Goal: Transaction & Acquisition: Purchase product/service

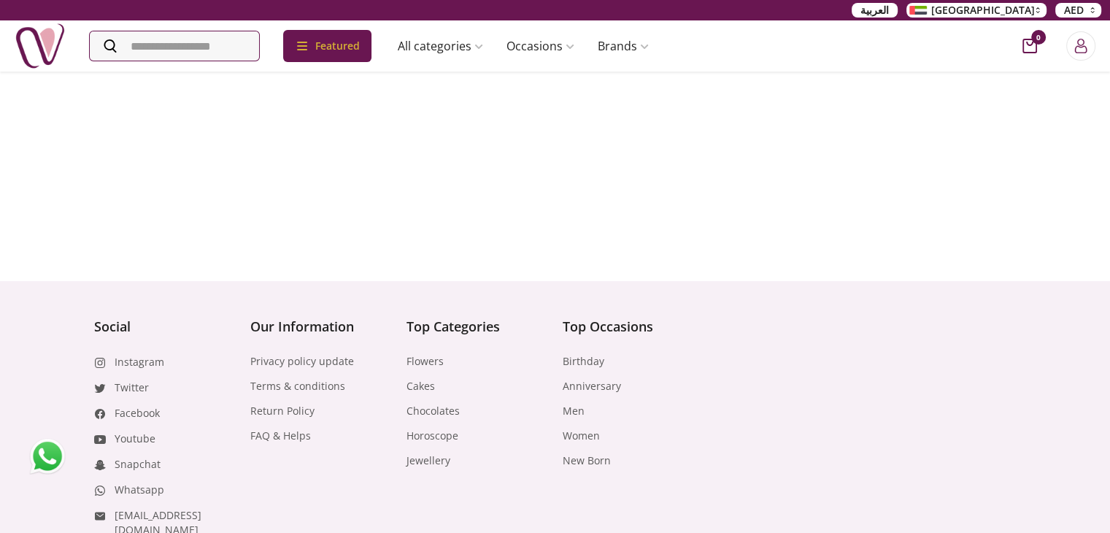
scroll to position [6230, 0]
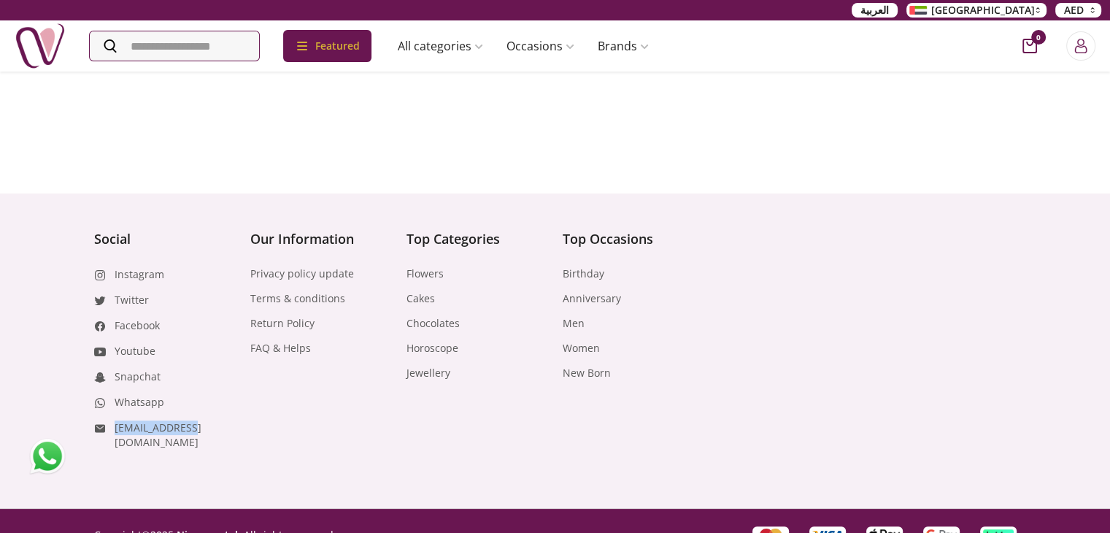
drag, startPoint x: 112, startPoint y: 407, endPoint x: 196, endPoint y: 415, distance: 84.4
click at [196, 420] on li "[EMAIL_ADDRESS][DOMAIN_NAME]" at bounding box center [165, 435] width 142 height 30
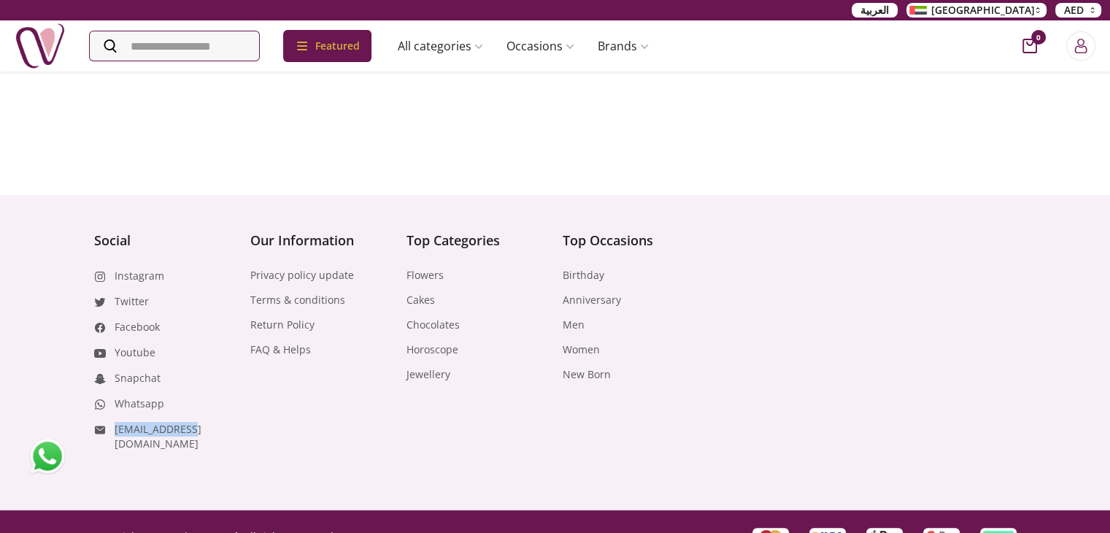
copy link "[EMAIL_ADDRESS][DOMAIN_NAME]"
click at [131, 396] on link "Whatsapp" at bounding box center [140, 403] width 50 height 15
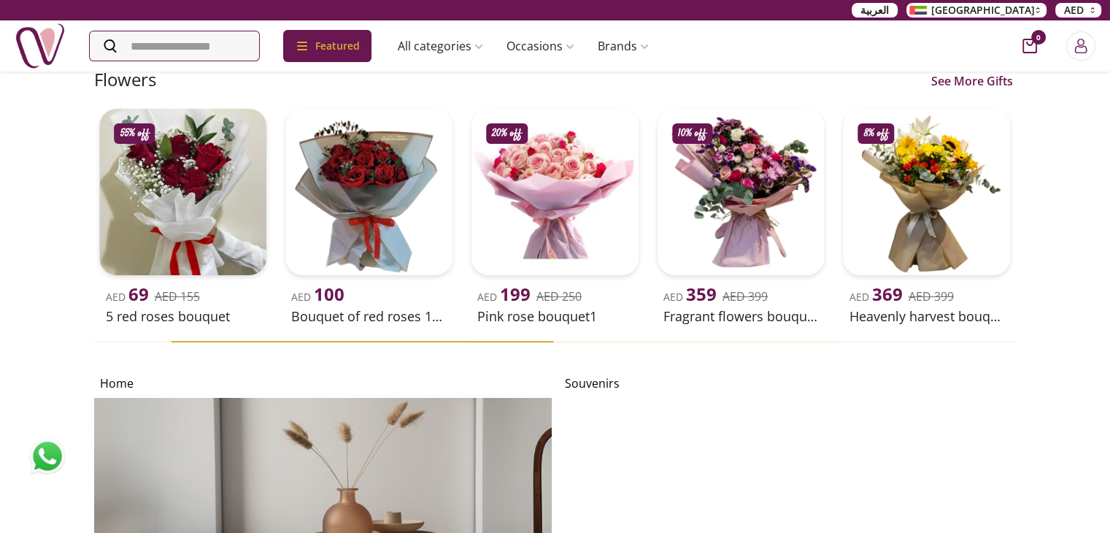
scroll to position [5280, 0]
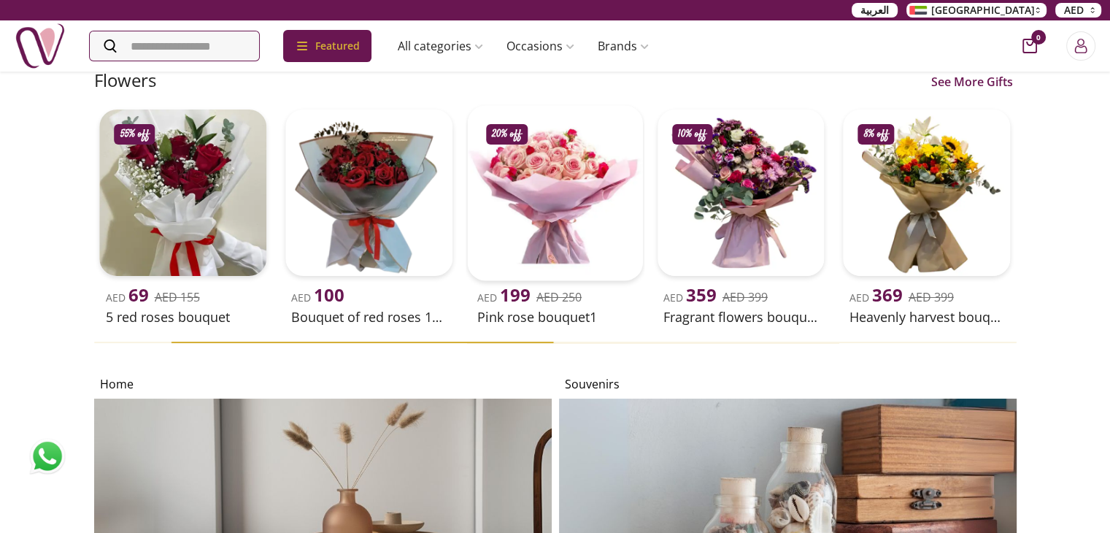
click at [584, 280] on img at bounding box center [554, 192] width 175 height 175
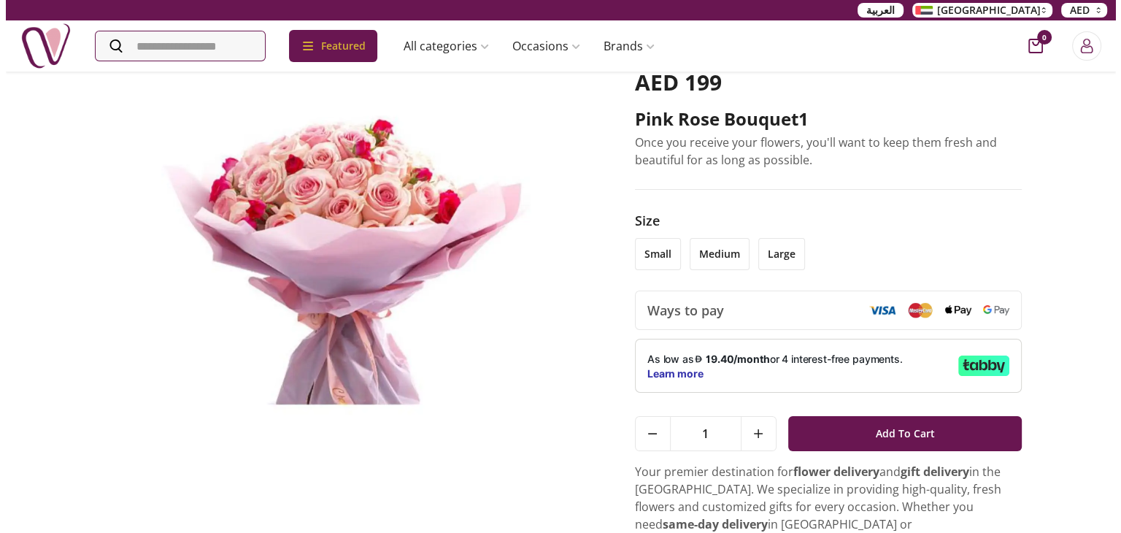
scroll to position [73, 0]
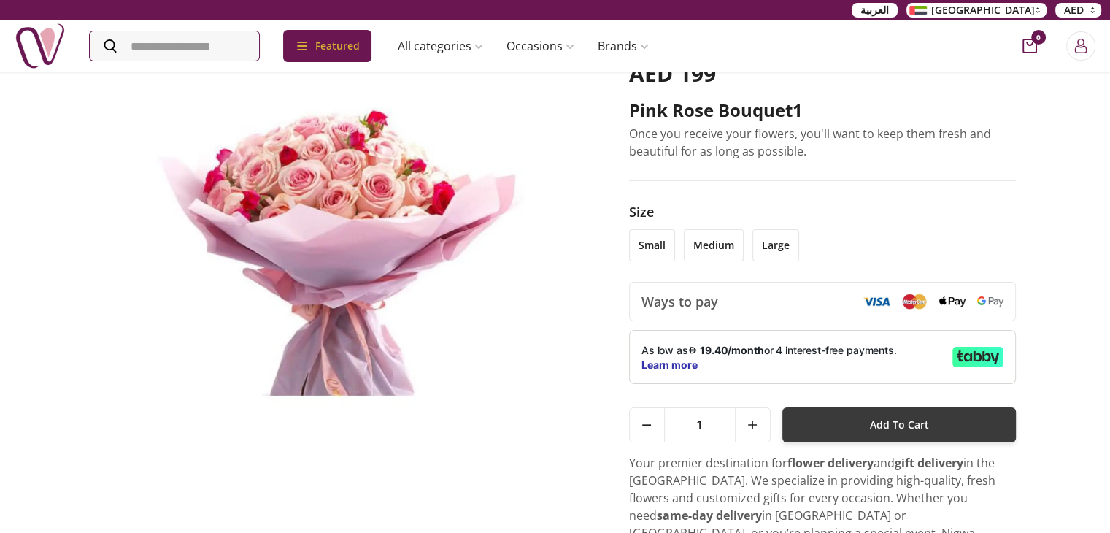
click at [970, 431] on button "Add To Cart" at bounding box center [899, 424] width 234 height 35
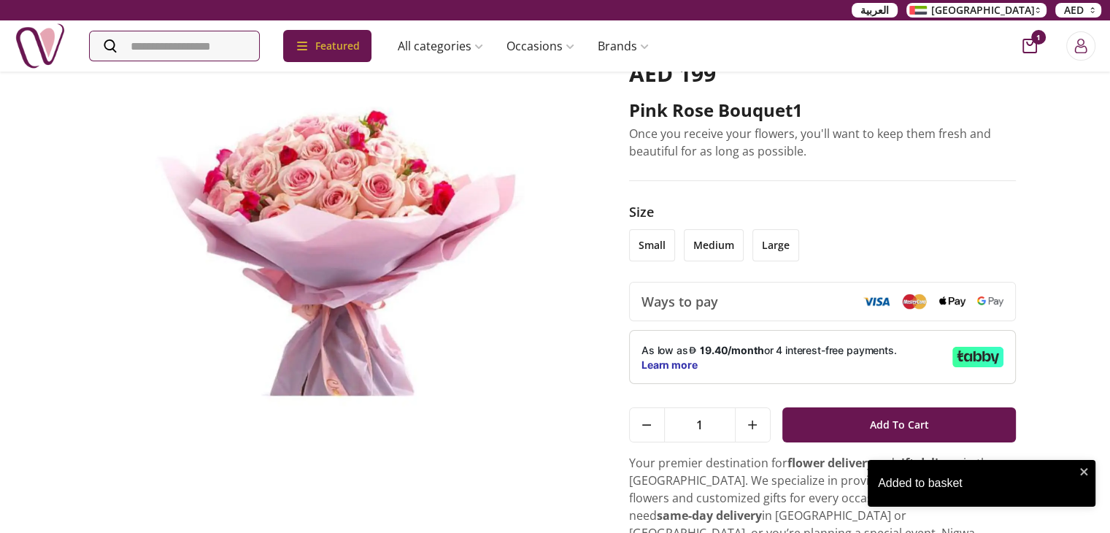
click at [1030, 32] on div "1" at bounding box center [1055, 45] width 82 height 29
click at [1028, 39] on icon "cart-button" at bounding box center [1030, 46] width 15 height 15
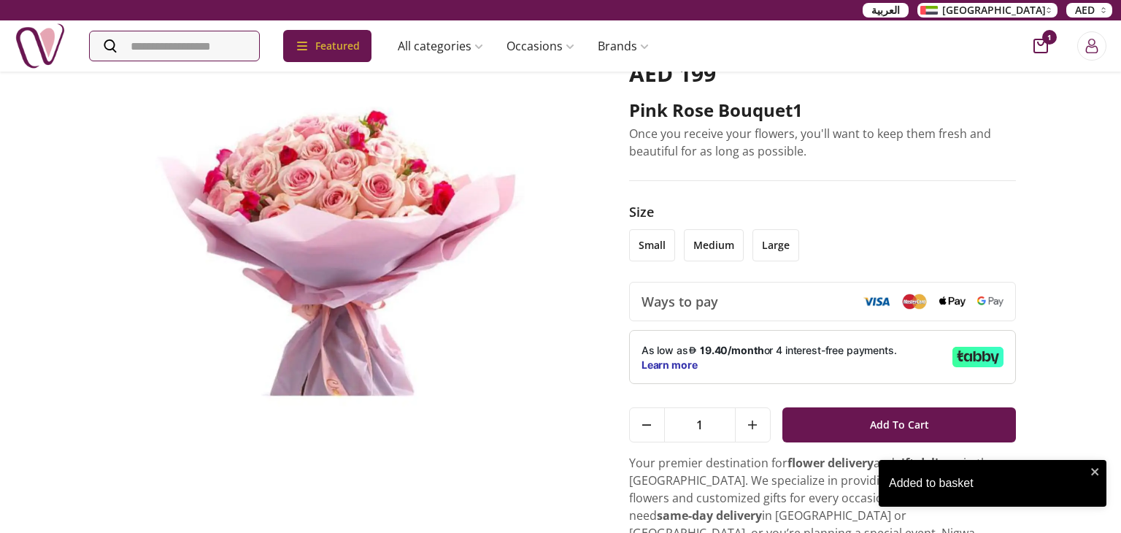
scroll to position [7, 7]
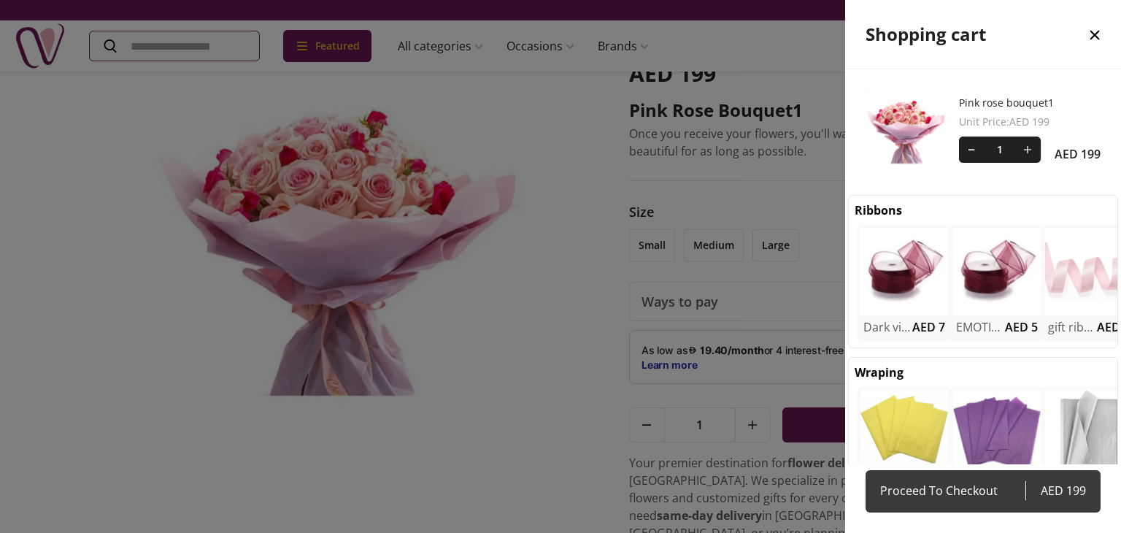
click at [968, 488] on span "Proceed To Checkout" at bounding box center [952, 490] width 145 height 20
select select "**********"
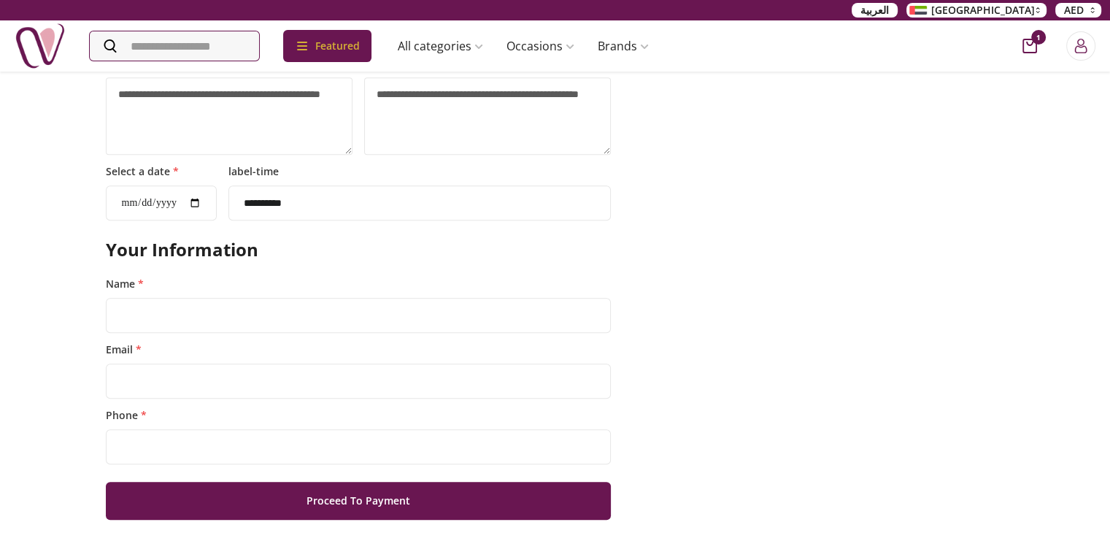
scroll to position [876, 0]
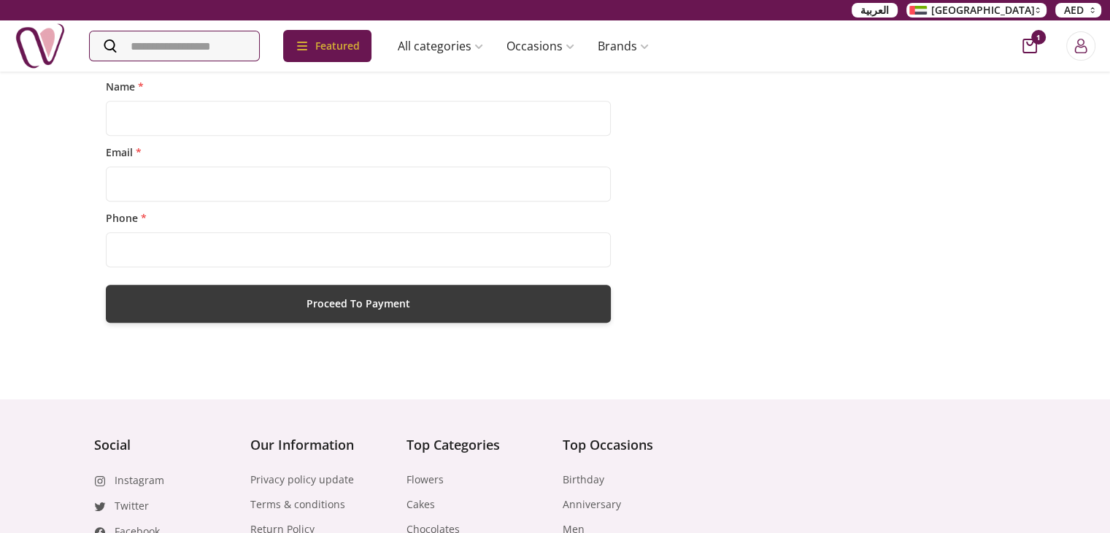
click at [599, 312] on button "Proceed To Payment" at bounding box center [359, 304] width 506 height 38
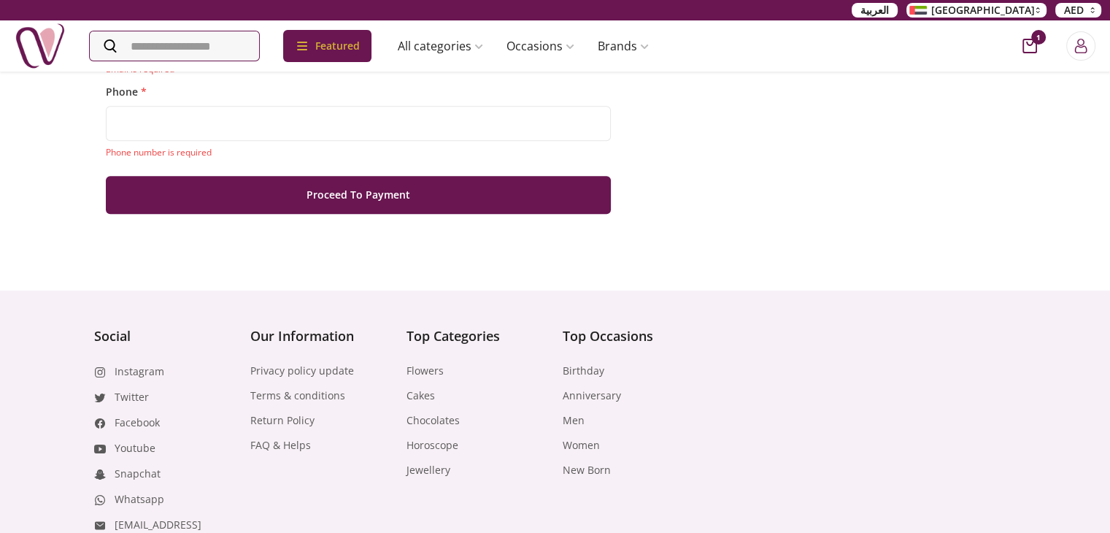
scroll to position [1193, 0]
